Goal: Task Accomplishment & Management: Manage account settings

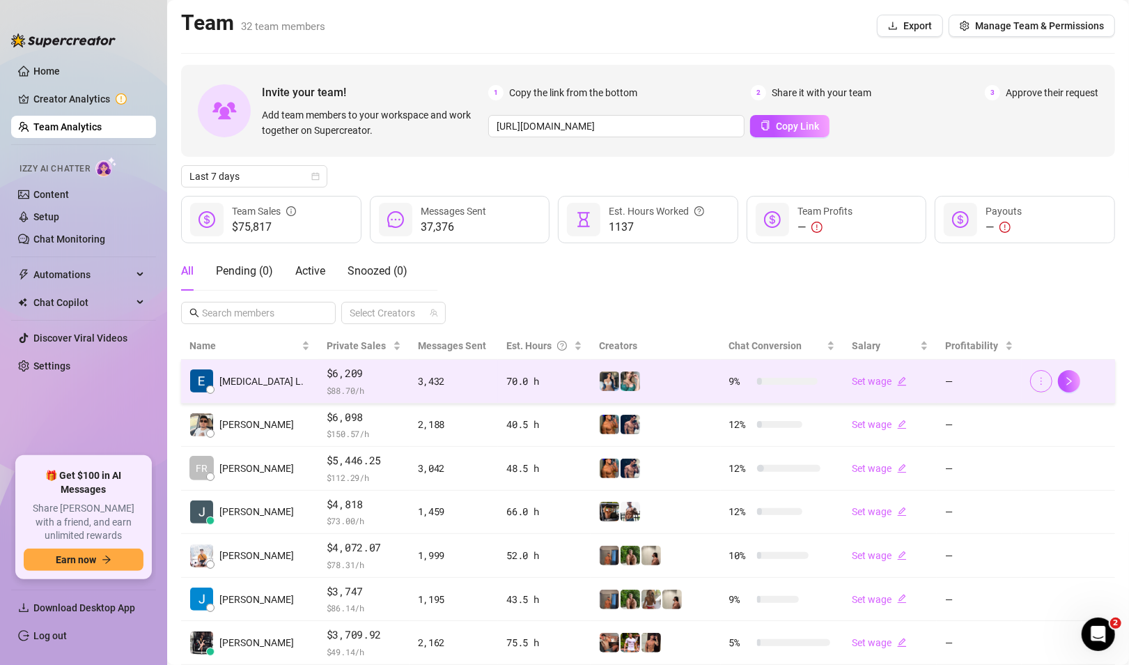
click at [1037, 376] on icon "more" at bounding box center [1042, 381] width 10 height 10
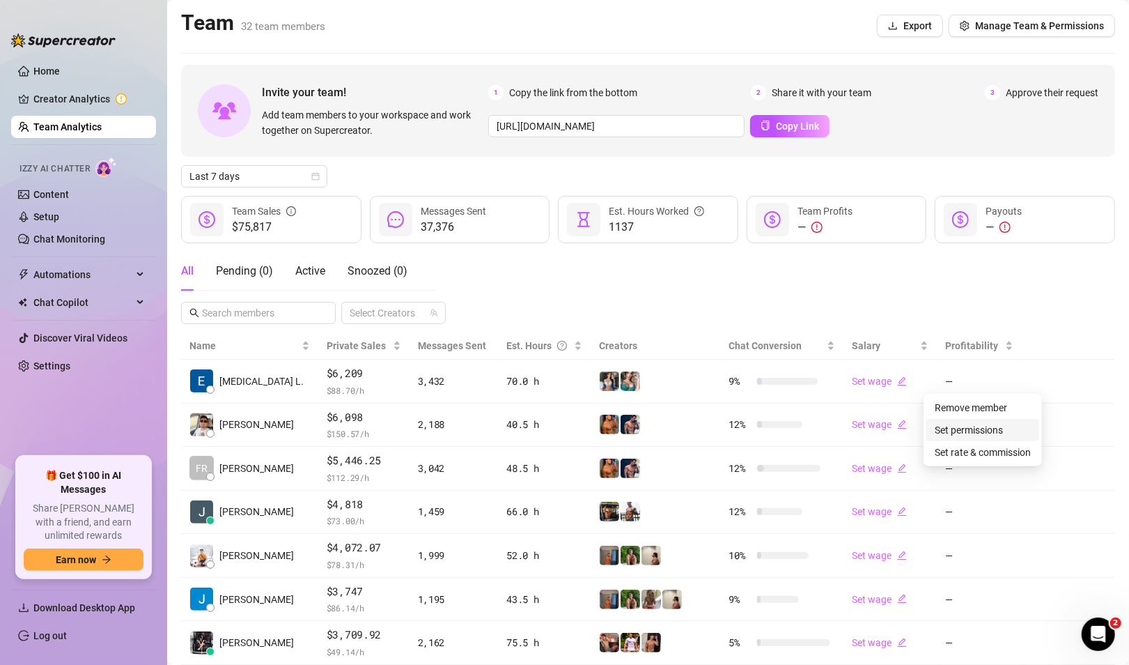
click at [995, 432] on link "Set permissions" at bounding box center [969, 429] width 68 height 11
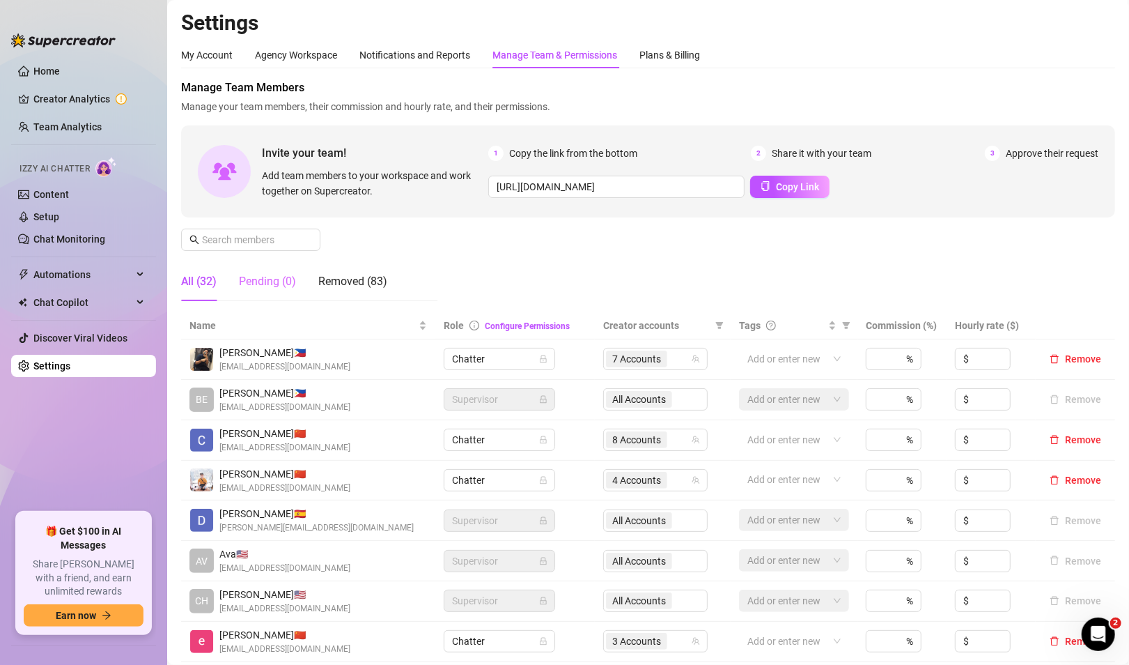
click at [263, 272] on div "Pending (0)" at bounding box center [267, 281] width 57 height 39
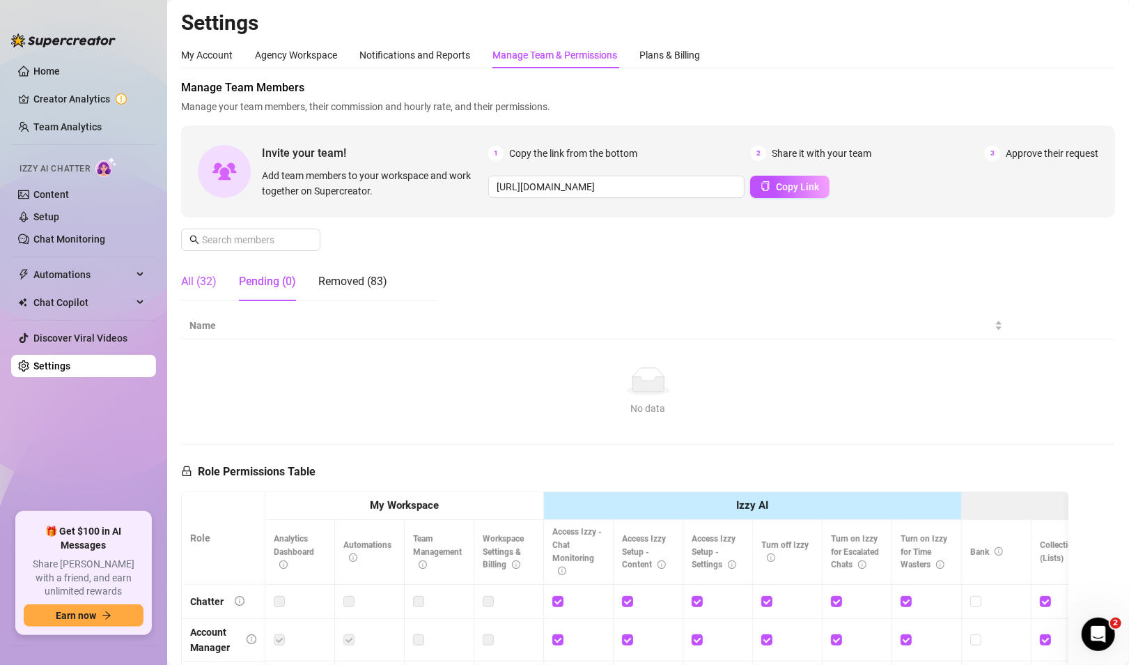
click at [201, 278] on div "All (32)" at bounding box center [199, 281] width 36 height 17
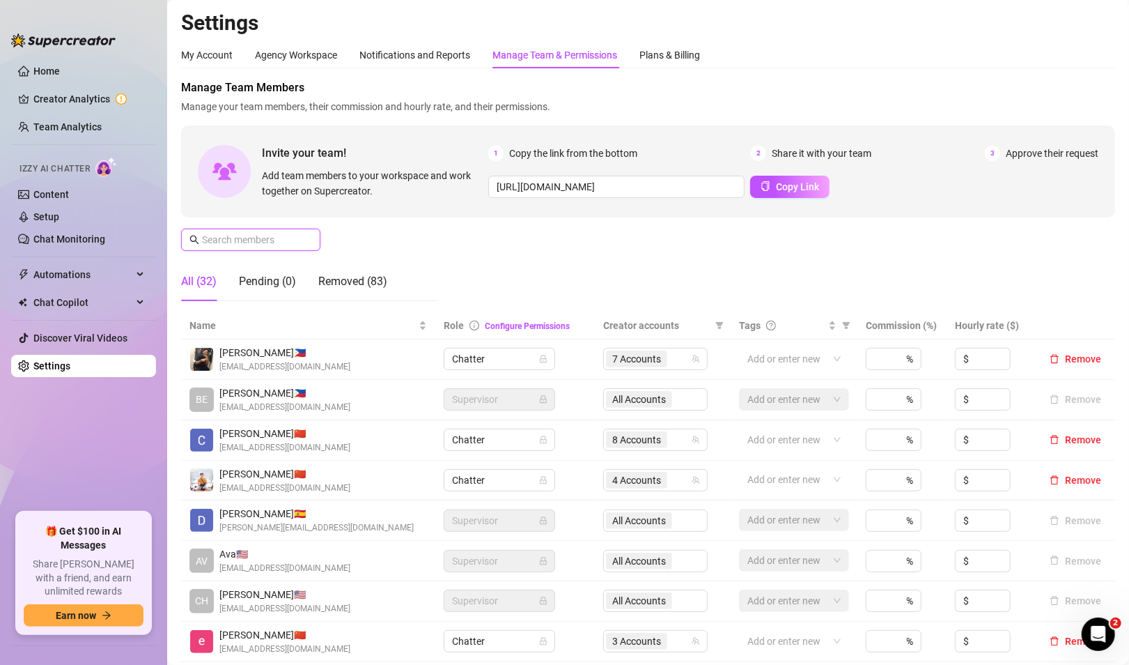
click at [236, 240] on input "text" at bounding box center [251, 239] width 99 height 15
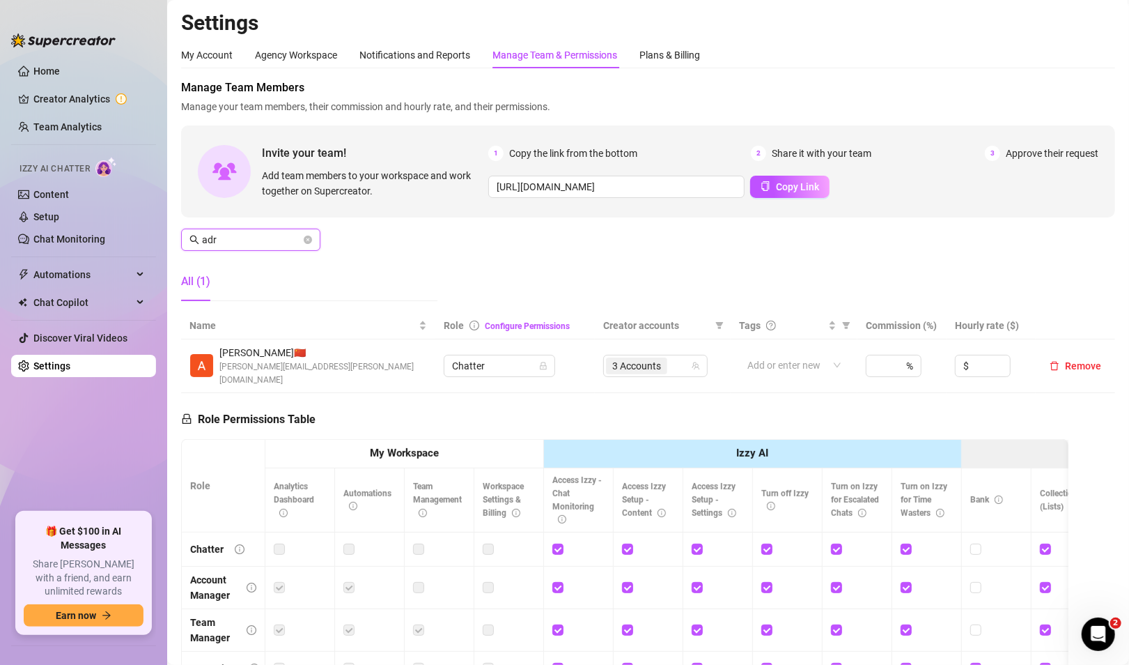
type input "adr"
click at [626, 396] on div "Role Permissions Table Role My Workspace Izzy AI OnlyFans Side Menu OnlyFans Ch…" at bounding box center [625, 591] width 888 height 396
drag, startPoint x: 626, startPoint y: 396, endPoint x: 628, endPoint y: 376, distance: 20.3
click at [628, 376] on div "Manage Team Members Manage your team members, their commission and hourly rate,…" at bounding box center [648, 433] width 934 height 709
click at [628, 373] on span "3 Accounts" at bounding box center [636, 365] width 49 height 15
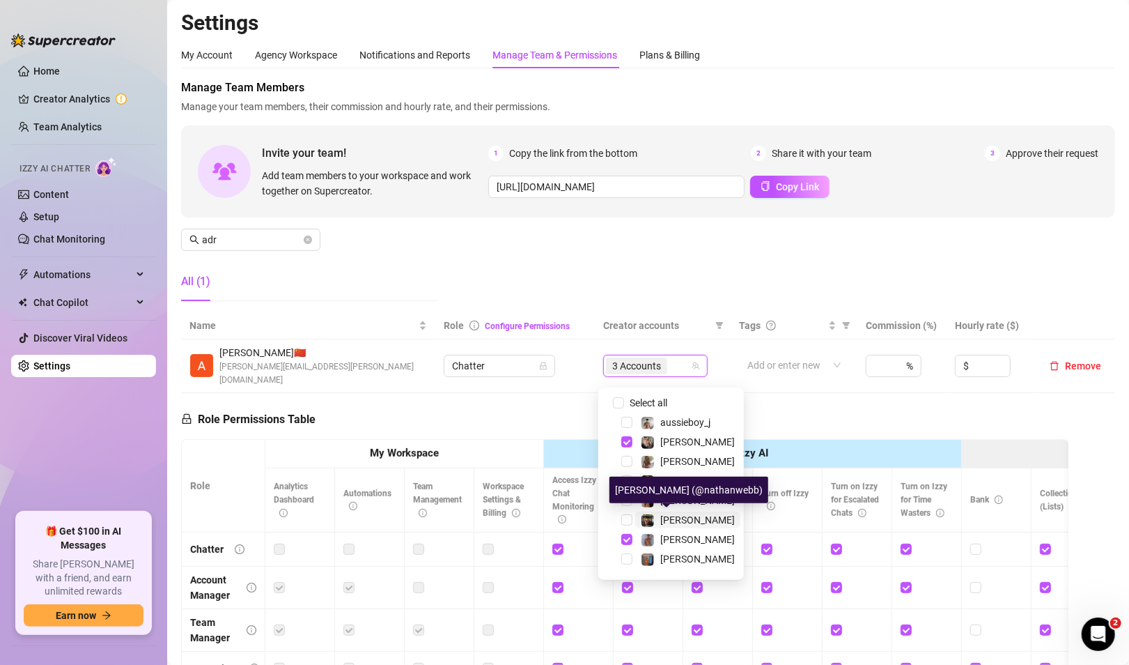
click at [656, 517] on div "[PERSON_NAME]" at bounding box center [688, 519] width 94 height 17
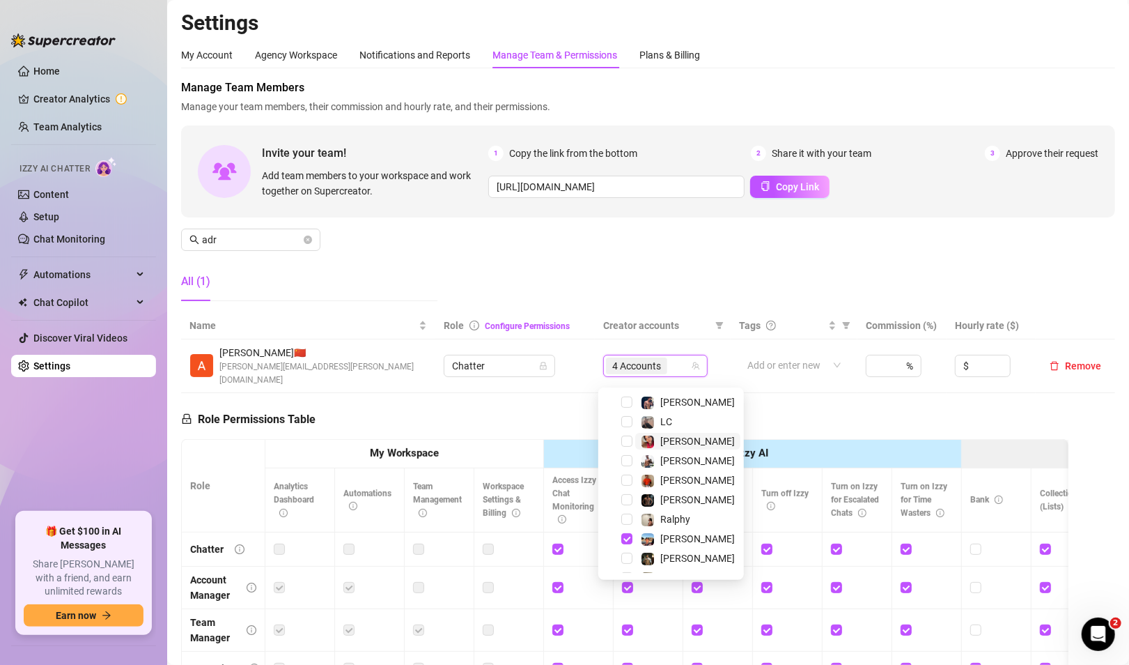
scroll to position [234, 0]
click at [627, 472] on div "[PERSON_NAME]" at bounding box center [671, 480] width 139 height 17
click at [633, 486] on div "[PERSON_NAME]" at bounding box center [671, 480] width 139 height 17
click at [626, 479] on span "Select tree node" at bounding box center [626, 480] width 11 height 11
click at [623, 454] on div "[PERSON_NAME]" at bounding box center [671, 461] width 139 height 17
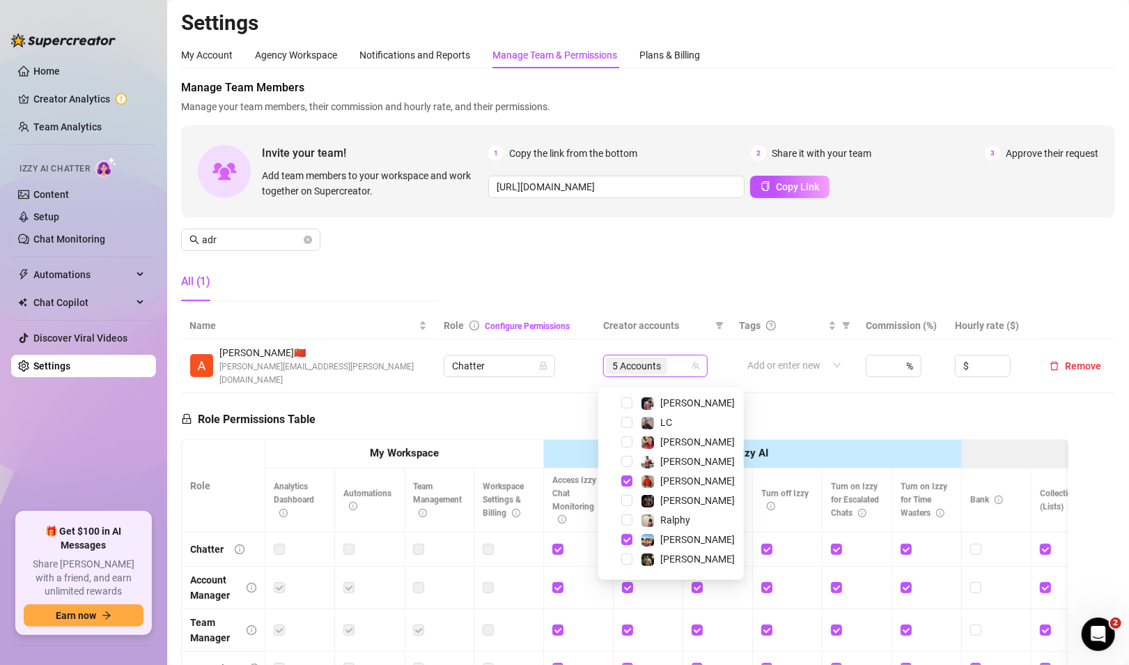
click at [623, 454] on div "[PERSON_NAME]" at bounding box center [671, 461] width 139 height 17
click at [625, 459] on span "Select tree node" at bounding box center [626, 461] width 11 height 11
click at [445, 399] on div "Role Permissions Table Role My Workspace Izzy AI OnlyFans Side Menu OnlyFans Ch…" at bounding box center [625, 591] width 888 height 396
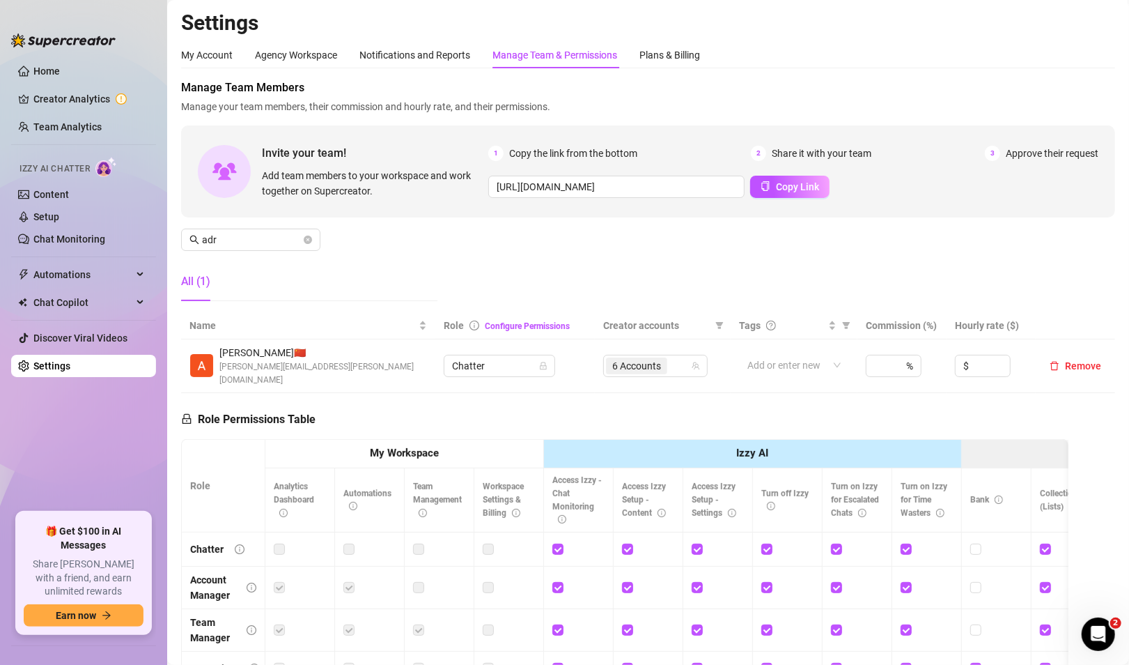
click at [445, 399] on div "Role Permissions Table Role My Workspace Izzy AI OnlyFans Side Menu OnlyFans Ch…" at bounding box center [625, 591] width 888 height 396
